Goal: Communication & Community: Answer question/provide support

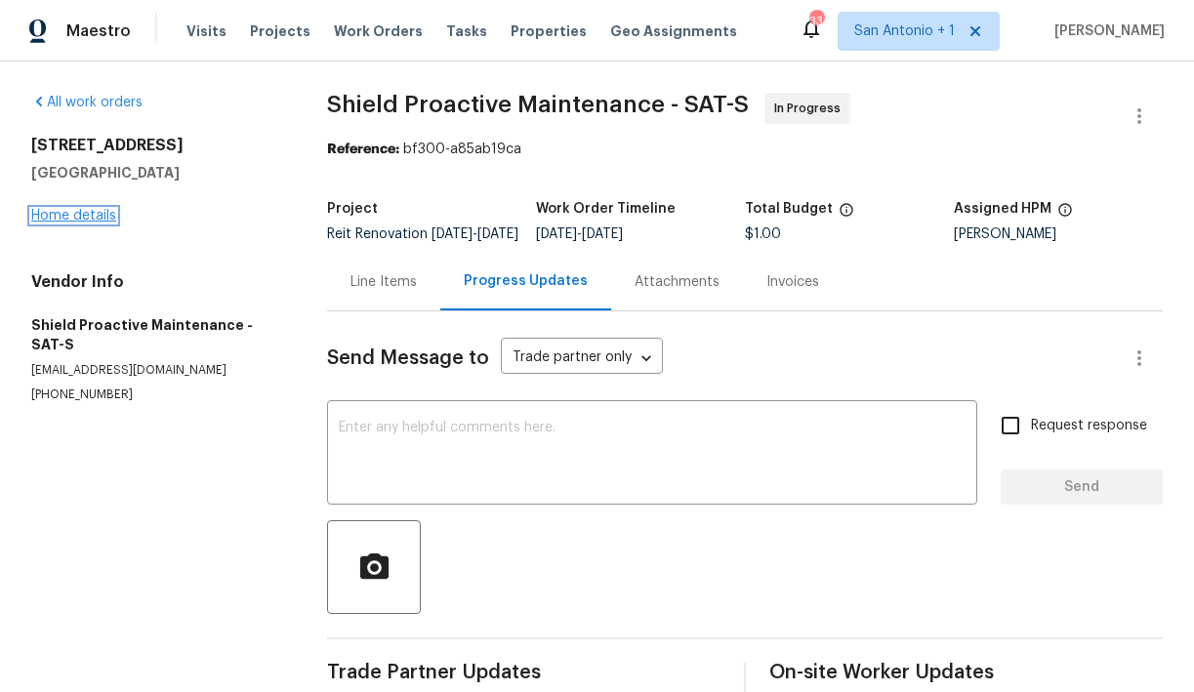
click at [95, 217] on link "Home details" at bounding box center [73, 216] width 85 height 14
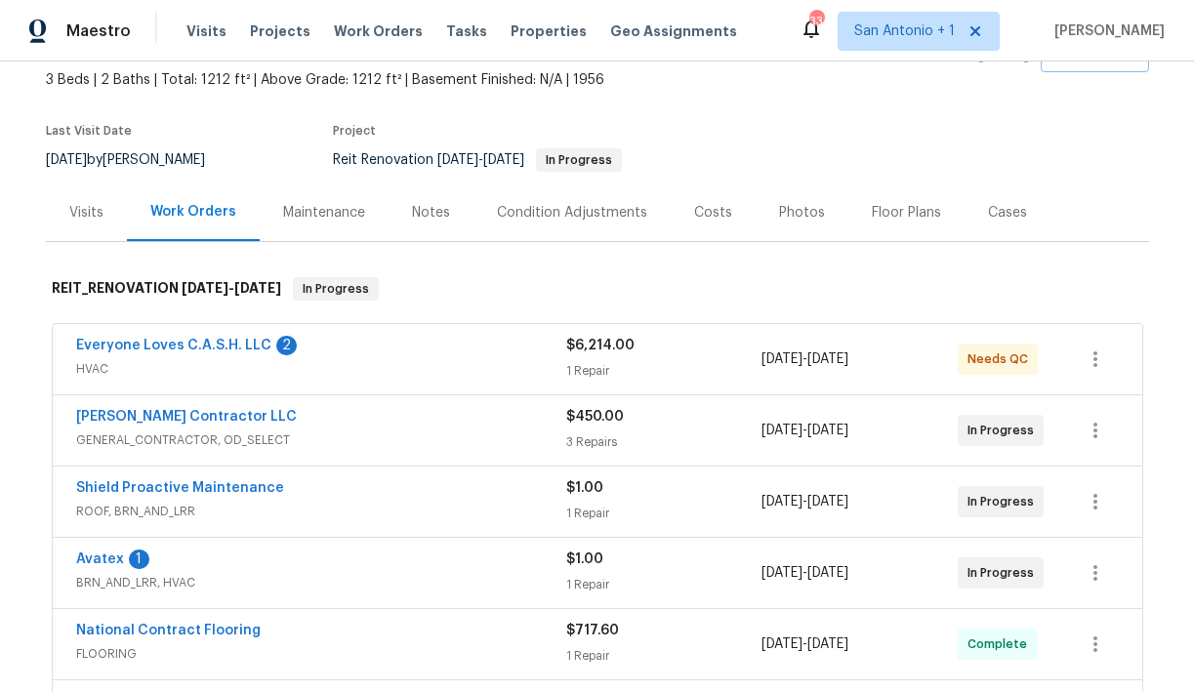
scroll to position [106, 0]
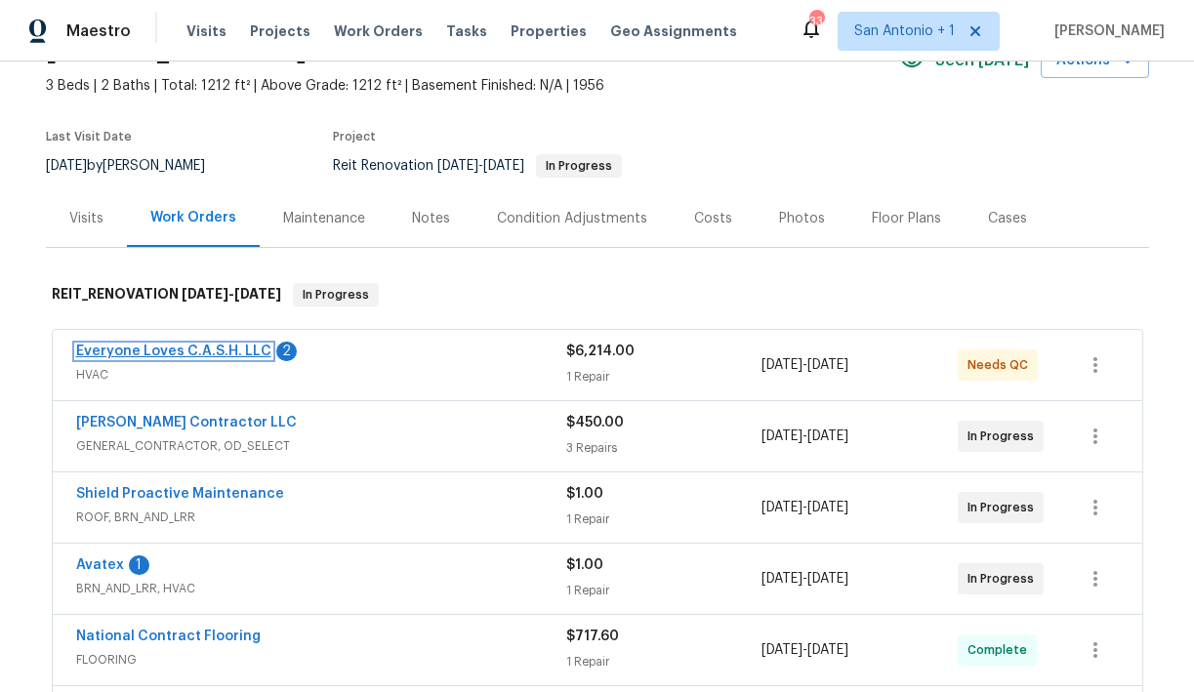
click at [192, 353] on link "Everyone Loves C.A.S.H. LLC" at bounding box center [173, 352] width 195 height 14
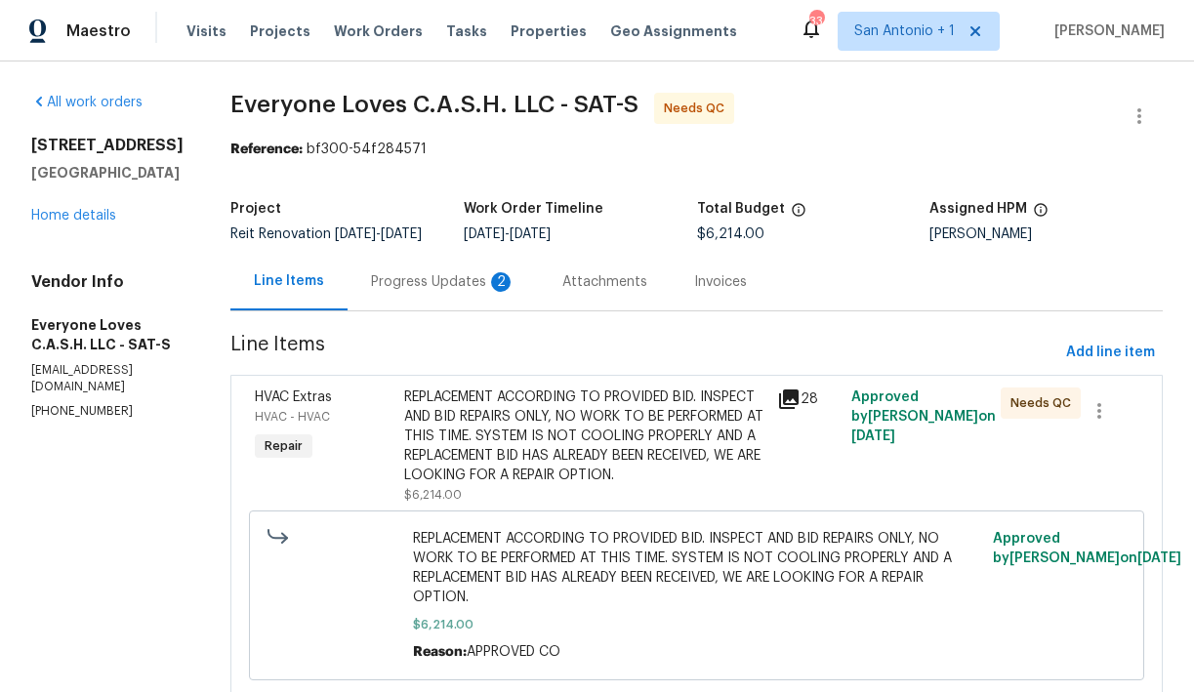
click at [478, 292] on div "Progress Updates 2" at bounding box center [443, 282] width 144 height 20
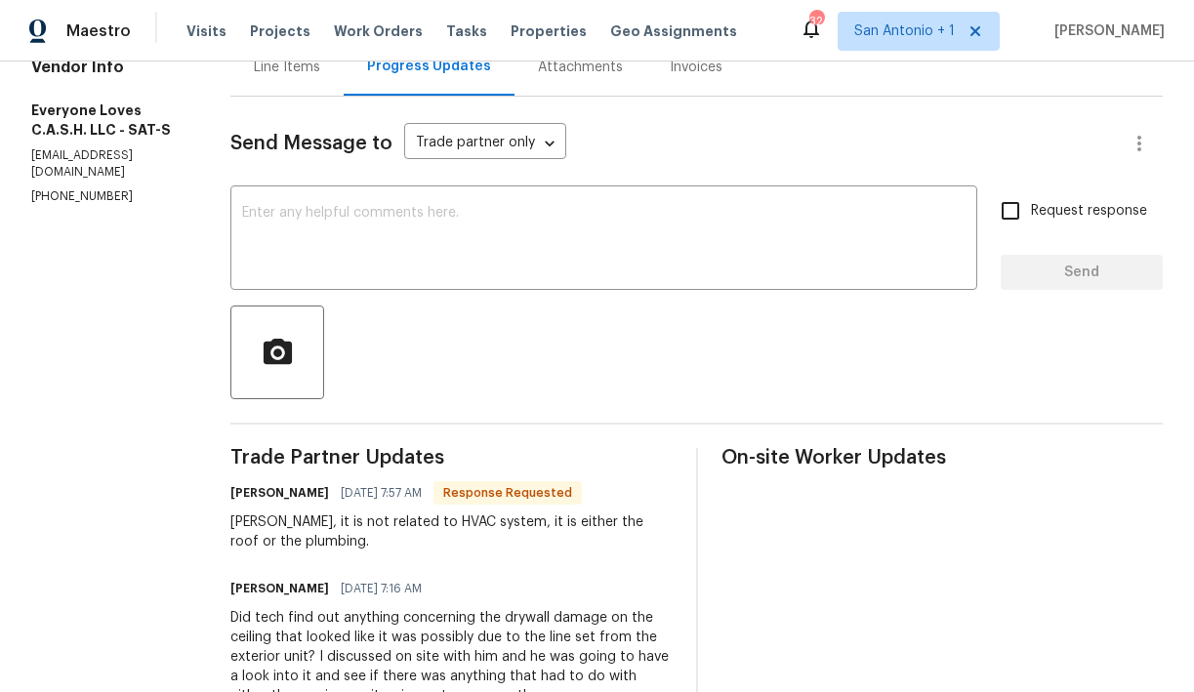
scroll to position [236, 0]
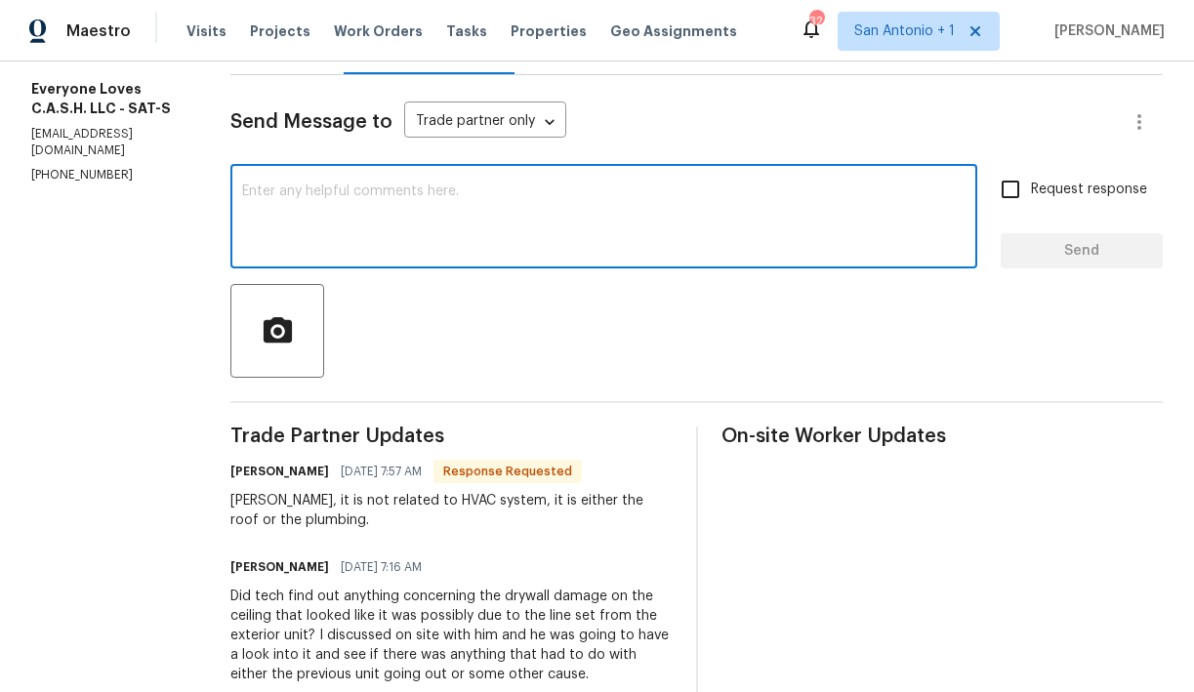
click at [474, 235] on textarea at bounding box center [603, 219] width 723 height 68
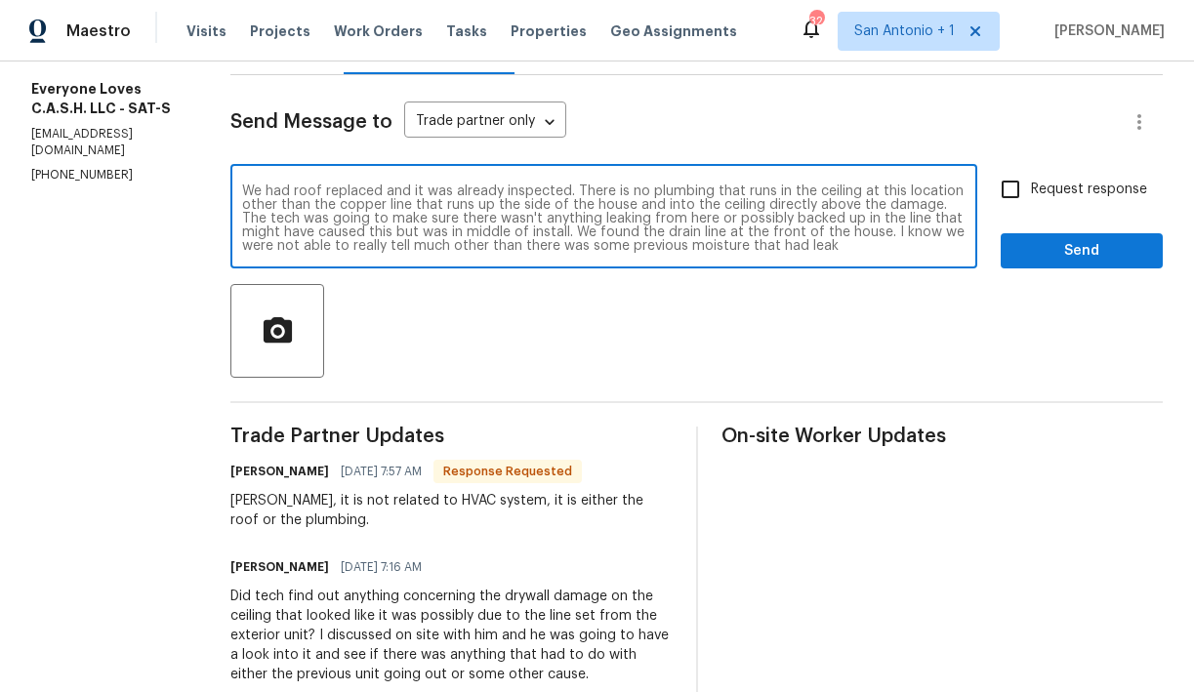
scroll to position [14, 0]
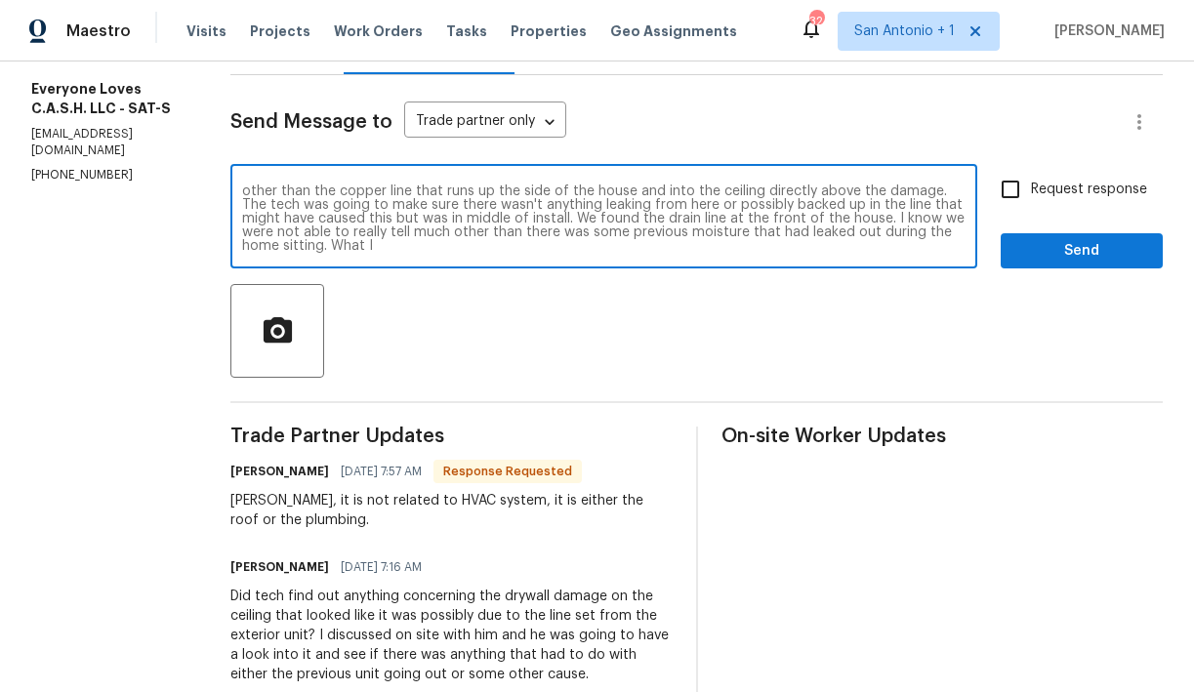
type textarea "We had roof replaced and it was already inspected. There is no plumbing that ru…"
